Goal: Transaction & Acquisition: Subscribe to service/newsletter

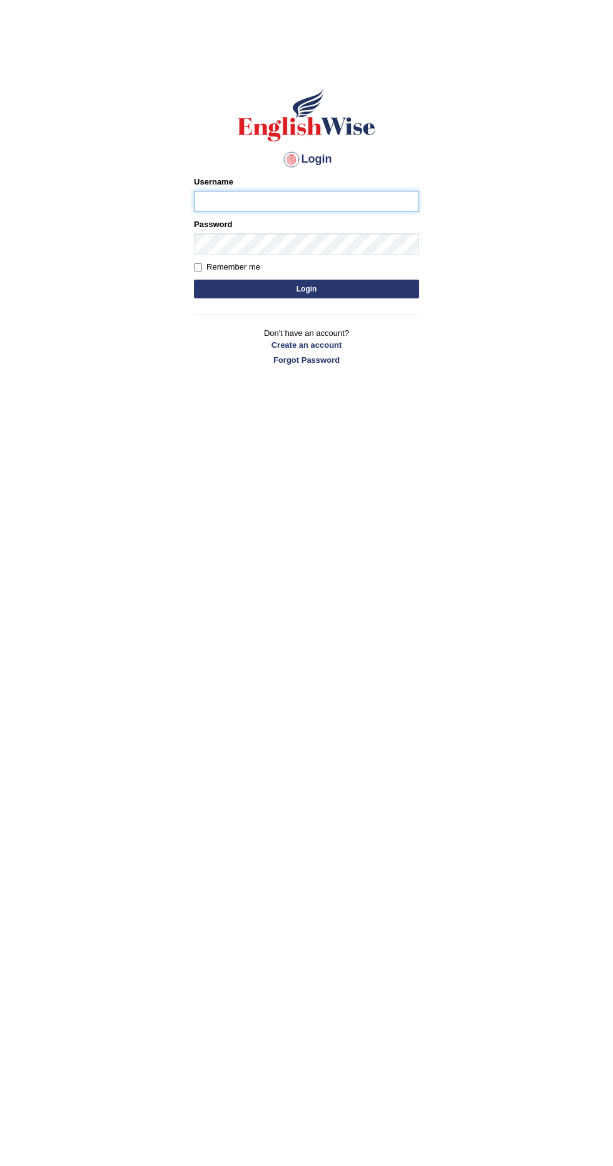
click at [347, 199] on input "Username" at bounding box center [306, 201] width 225 height 21
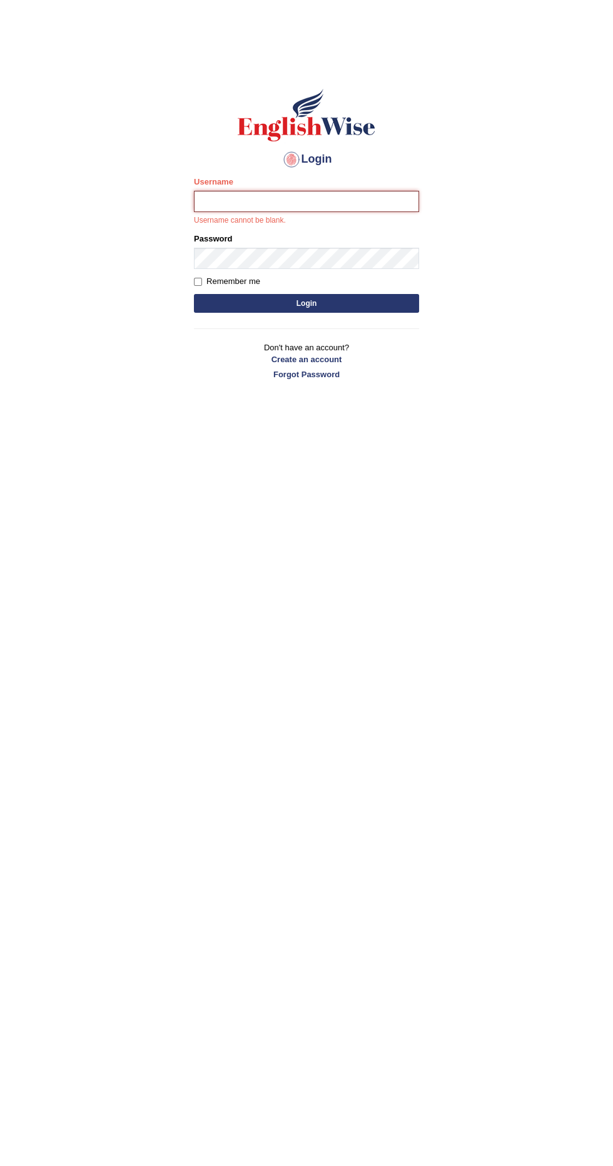
type input "Marissa73"
click at [194, 294] on button "Login" at bounding box center [306, 303] width 225 height 19
